Goal: Transaction & Acquisition: Purchase product/service

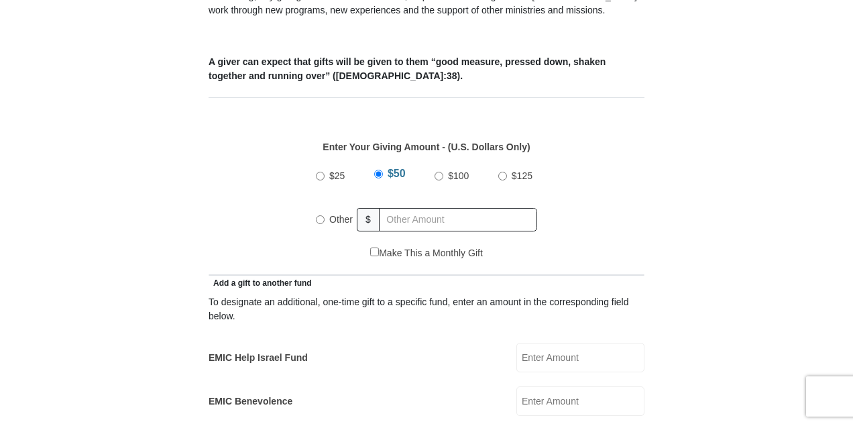
scroll to position [537, 0]
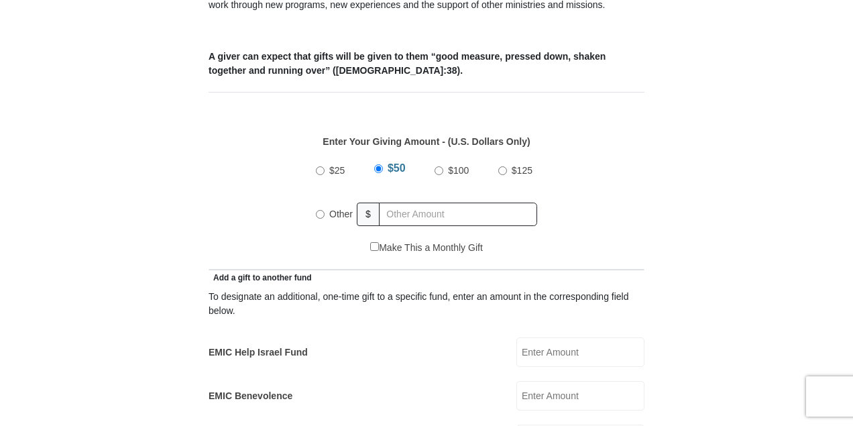
click at [320, 210] on input "Other" at bounding box center [320, 214] width 9 height 9
radio input "true"
type input "525.00"
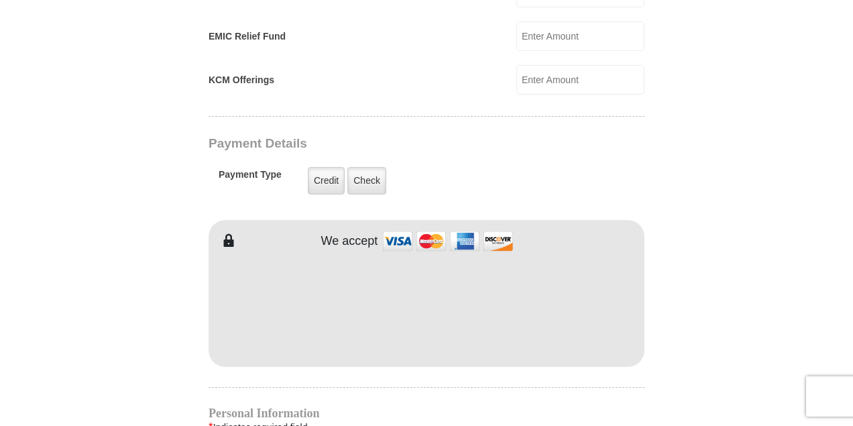
scroll to position [984, 0]
click at [326, 167] on label "Credit" at bounding box center [326, 181] width 37 height 28
click at [0, 0] on input "Credit" at bounding box center [0, 0] width 0 height 0
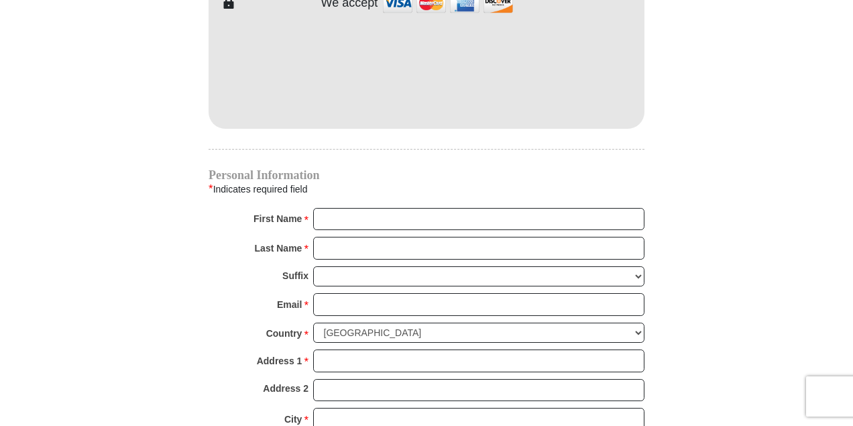
scroll to position [1252, 0]
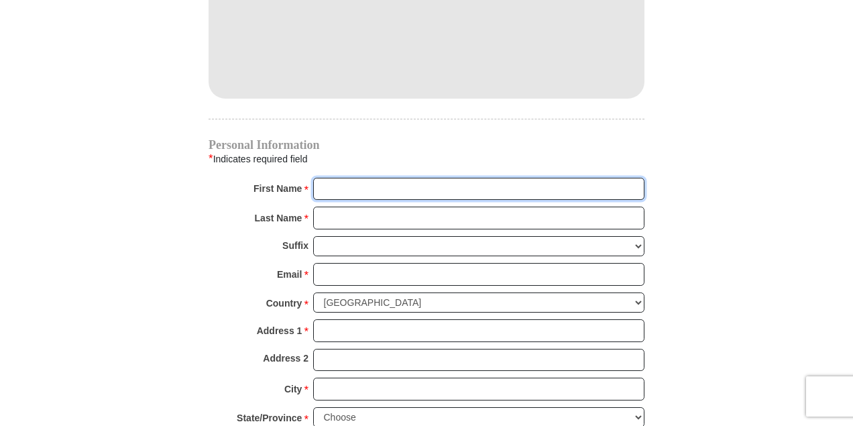
click at [447, 178] on input "First Name *" at bounding box center [478, 189] width 331 height 23
type input "SHELLEY"
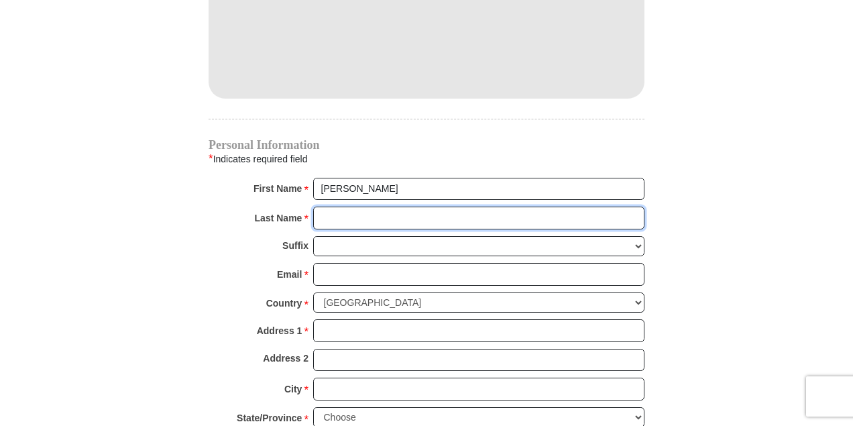
click at [407, 207] on input "Last Name *" at bounding box center [478, 218] width 331 height 23
click at [405, 207] on input "DuBOIS" at bounding box center [478, 218] width 331 height 23
type input "DUBOIS"
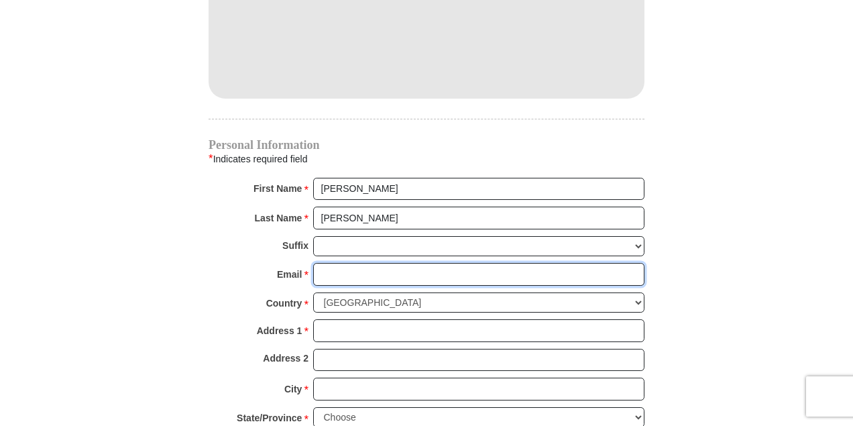
click at [417, 263] on input "Email *" at bounding box center [478, 274] width 331 height 23
type input "shelleyd16@outlook.com"
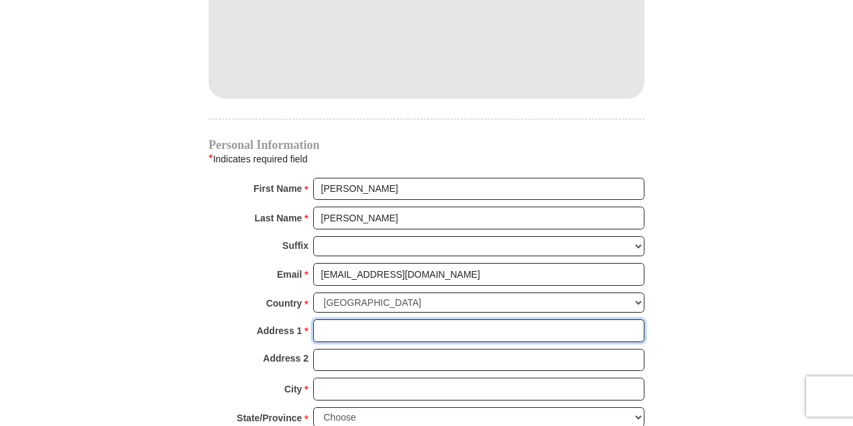
type input "6931 Evening Sun St"
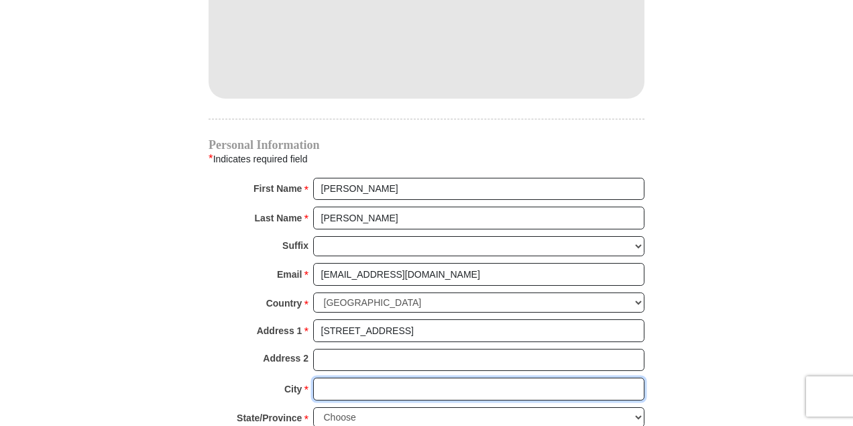
type input "San Antionio"
select select "TX"
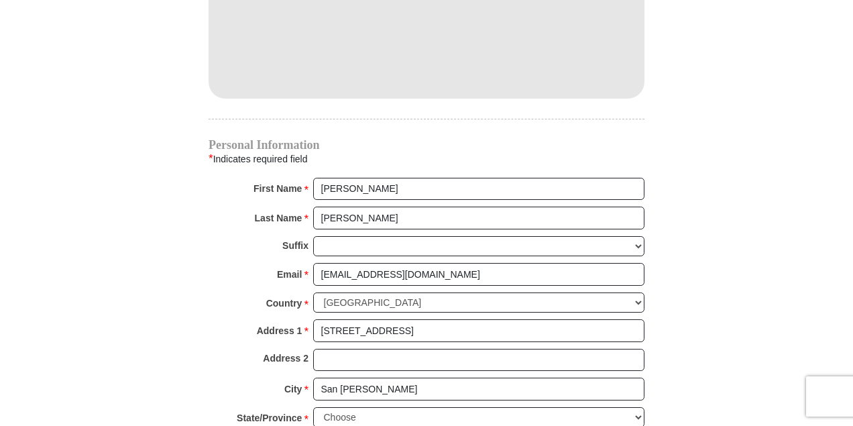
type input "78238"
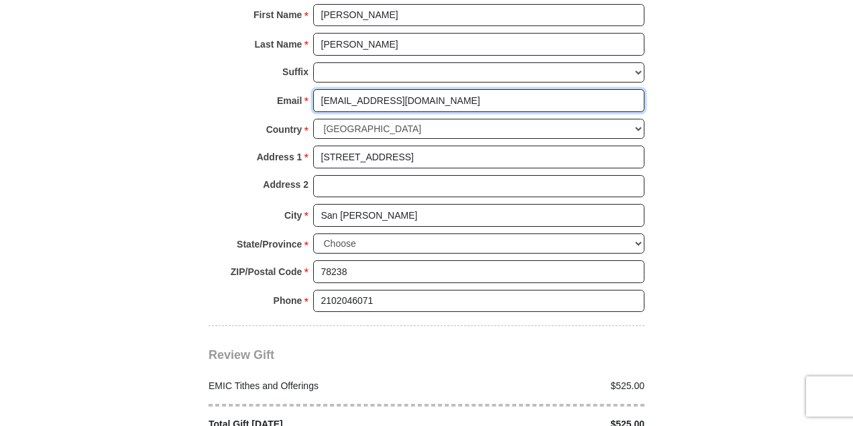
scroll to position [1431, 0]
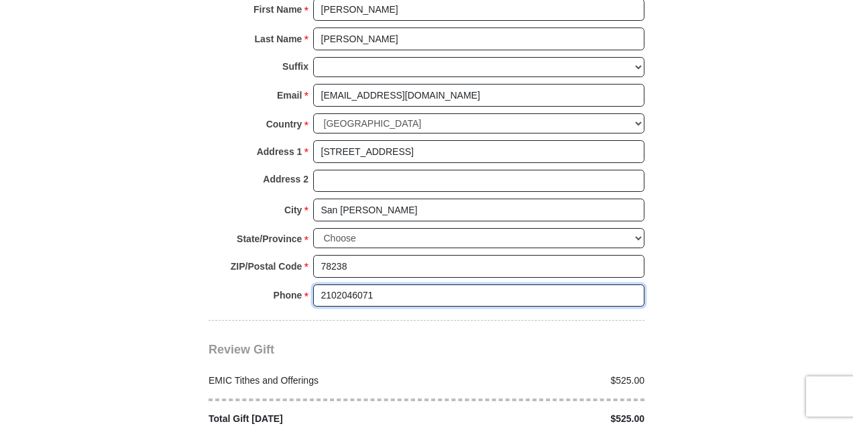
click at [374, 284] on input "2102046071" at bounding box center [478, 295] width 331 height 23
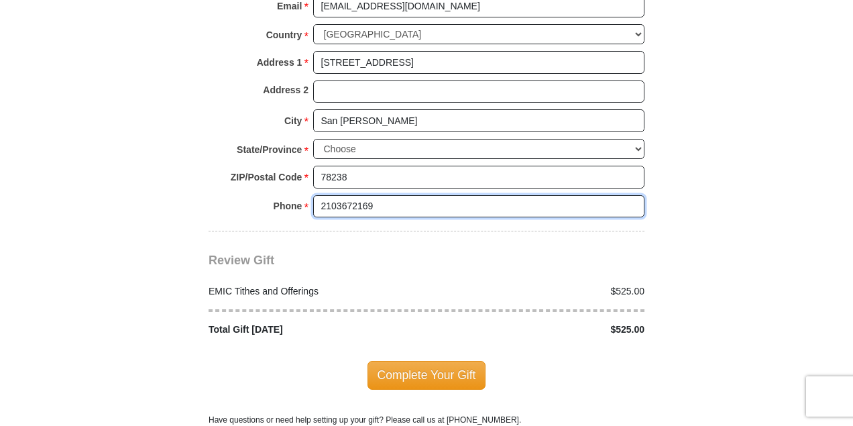
scroll to position [1565, 0]
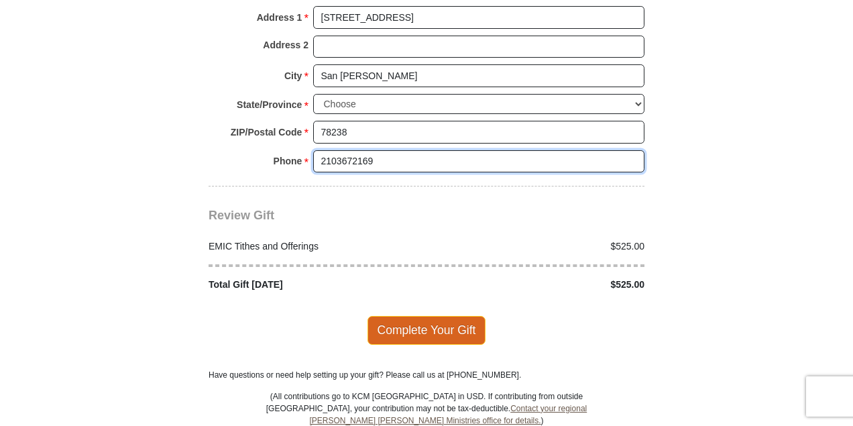
type input "2103672169"
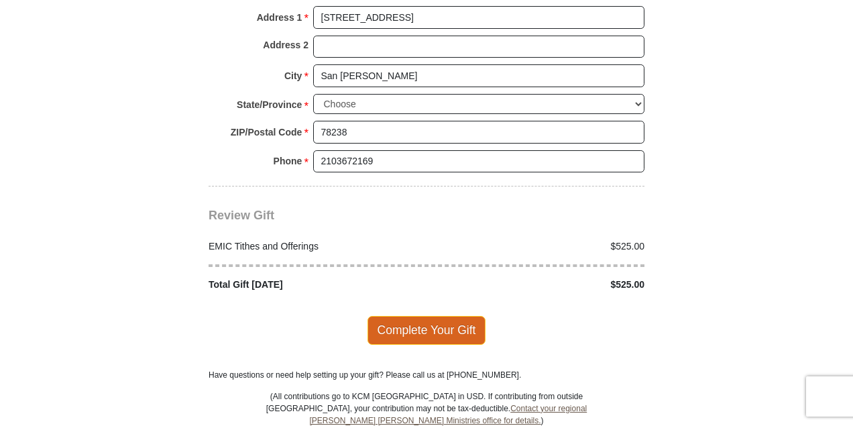
click at [428, 316] on span "Complete Your Gift" at bounding box center [427, 330] width 119 height 28
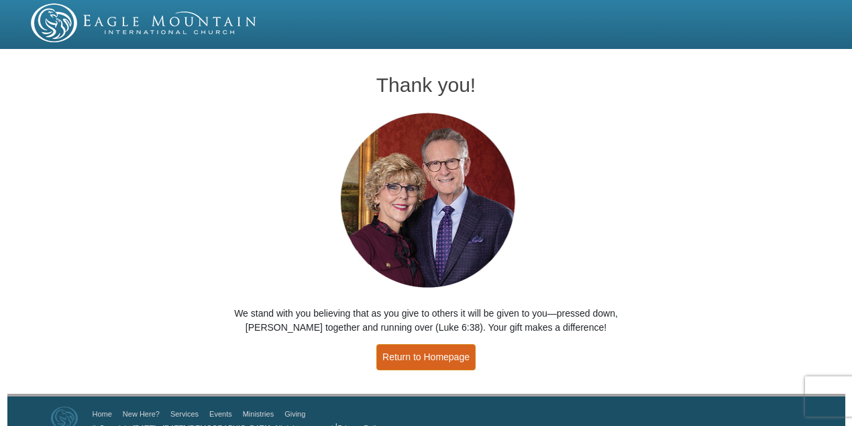
click at [425, 356] on link "Return to Homepage" at bounding box center [425, 357] width 99 height 26
